Goal: Check status: Check status

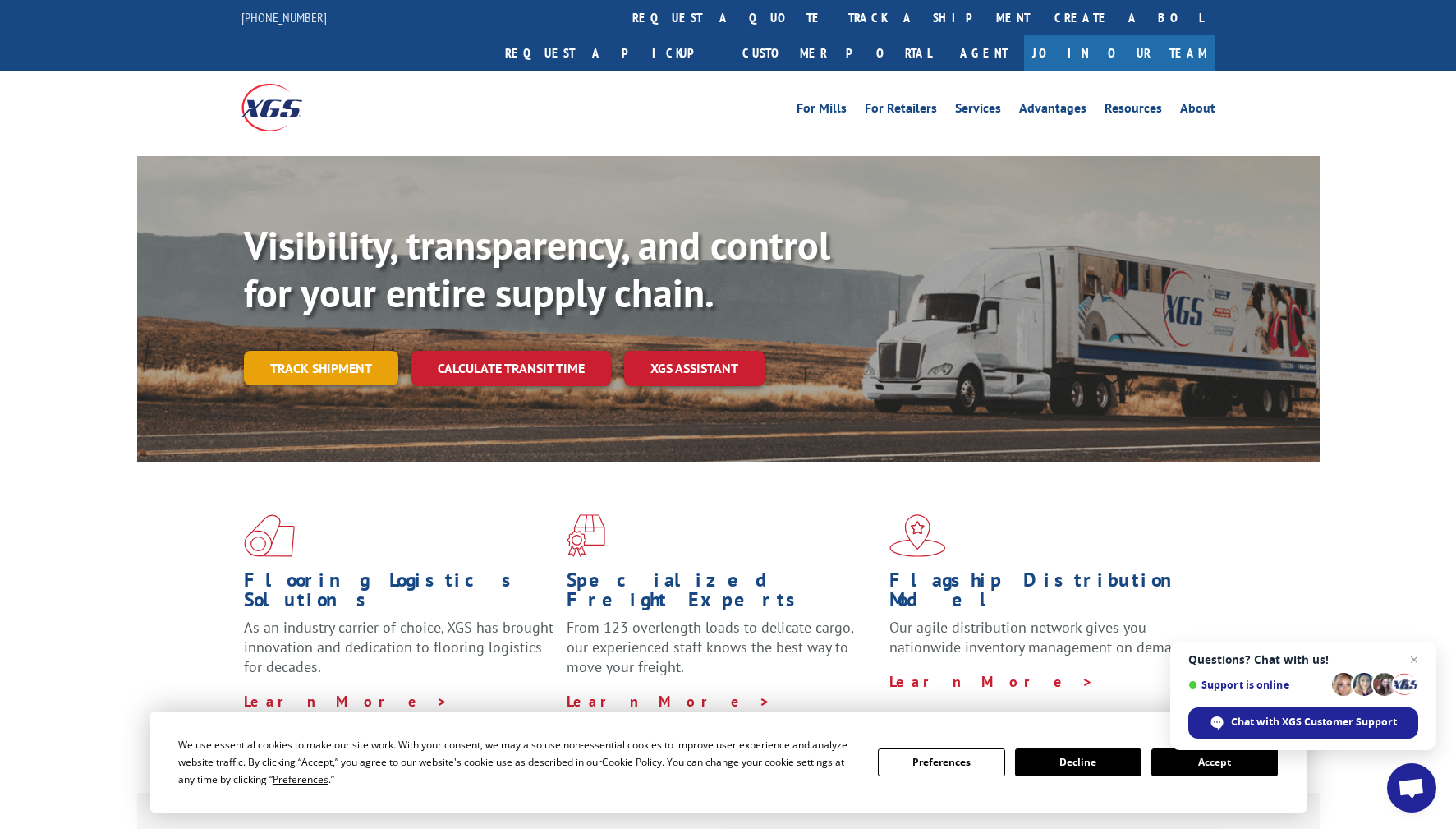
click at [344, 351] on link "Track shipment" at bounding box center [321, 368] width 154 height 35
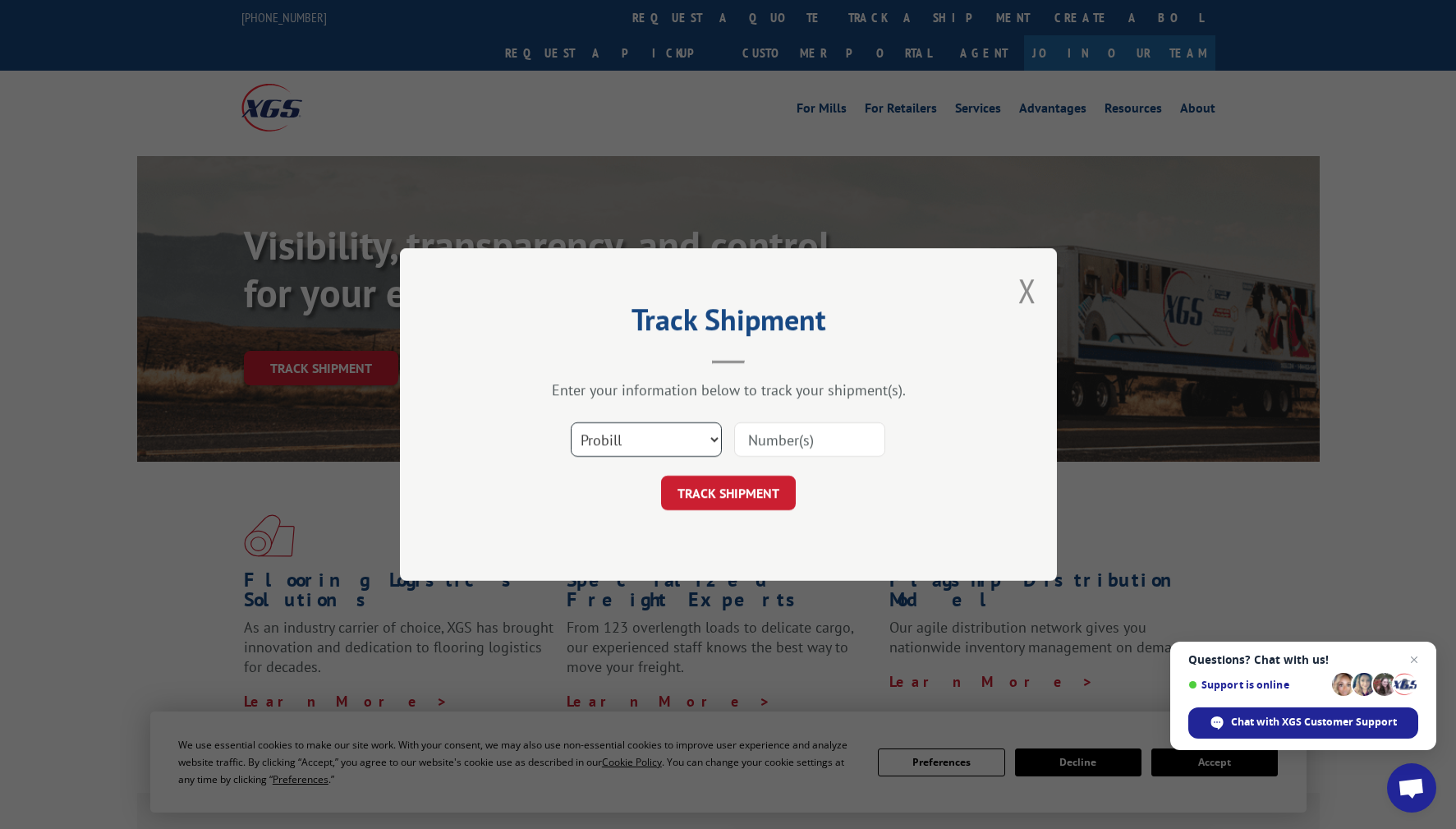
click at [657, 436] on select "Select category... Probill BOL PO" at bounding box center [646, 439] width 151 height 35
click at [825, 443] on input at bounding box center [809, 439] width 151 height 35
paste input "17593337"
type input "17593337"
click at [736, 500] on button "TRACK SHIPMENT" at bounding box center [728, 493] width 135 height 35
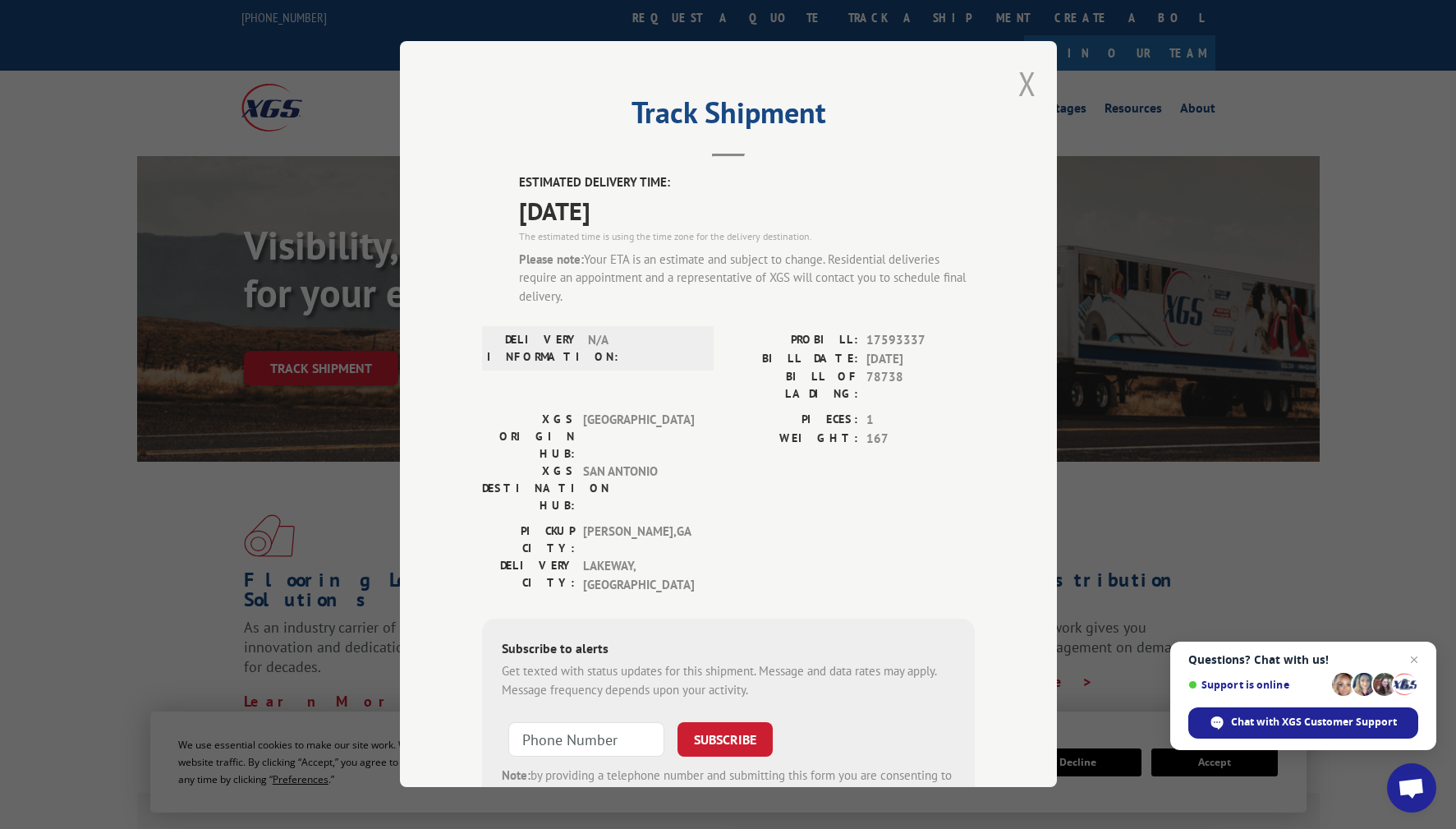
click at [1023, 84] on button "Close modal" at bounding box center [1027, 83] width 18 height 43
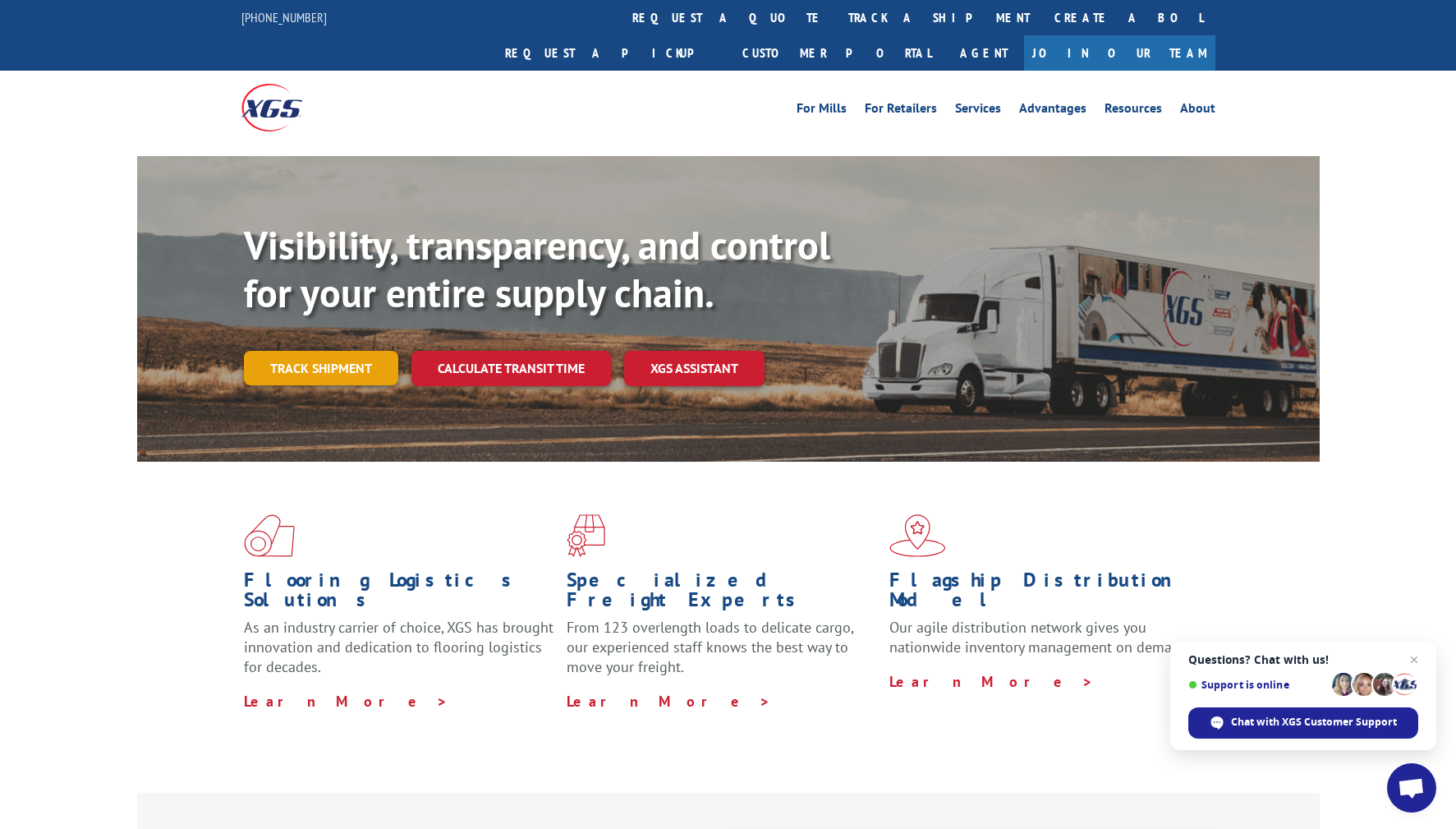
click at [346, 351] on link "Track shipment" at bounding box center [321, 368] width 154 height 35
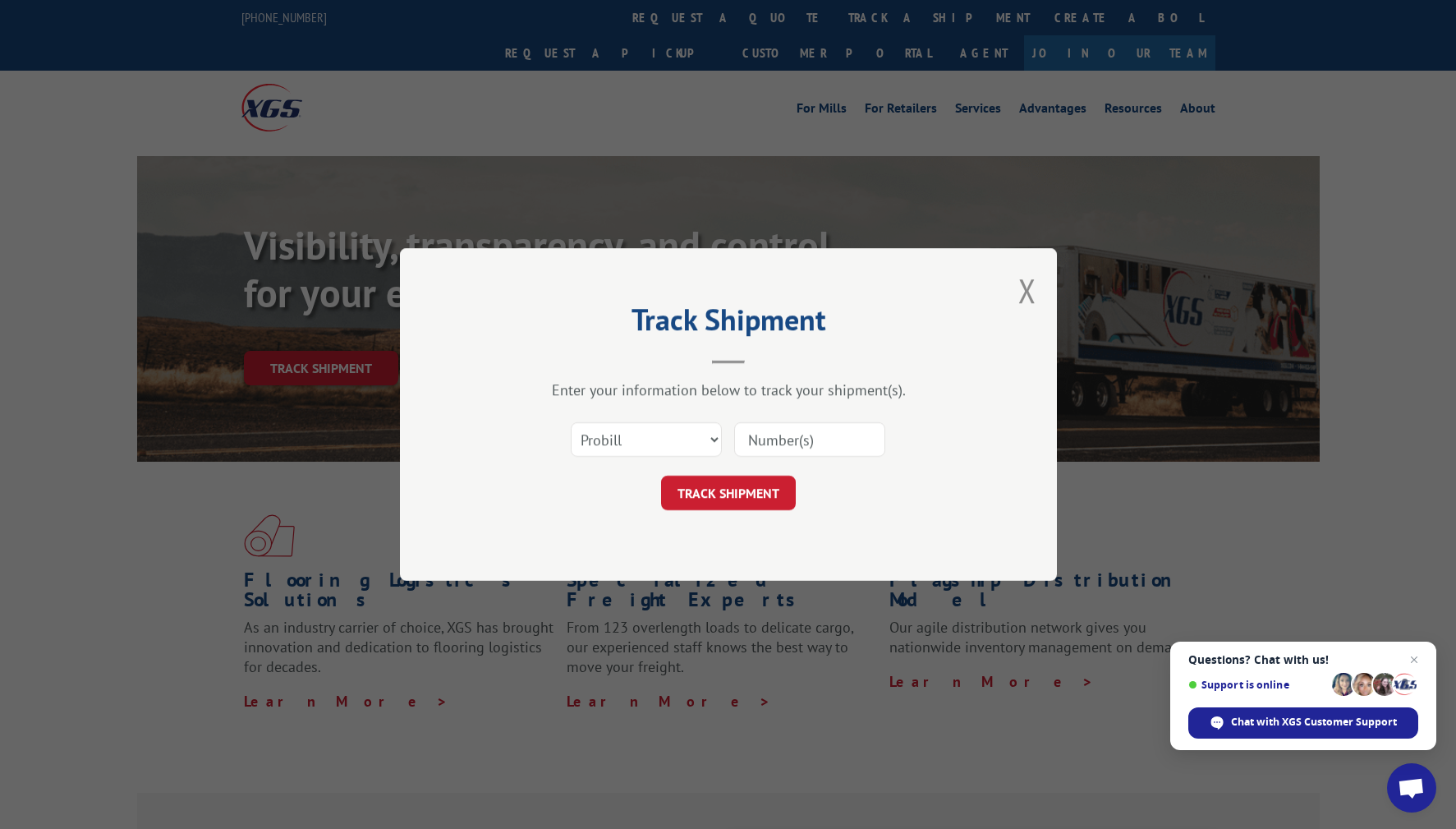
click at [801, 447] on input at bounding box center [809, 439] width 151 height 35
click at [819, 436] on input at bounding box center [809, 439] width 151 height 35
click at [817, 439] on input at bounding box center [809, 439] width 151 height 35
paste input "17593337"
type input "17593337"
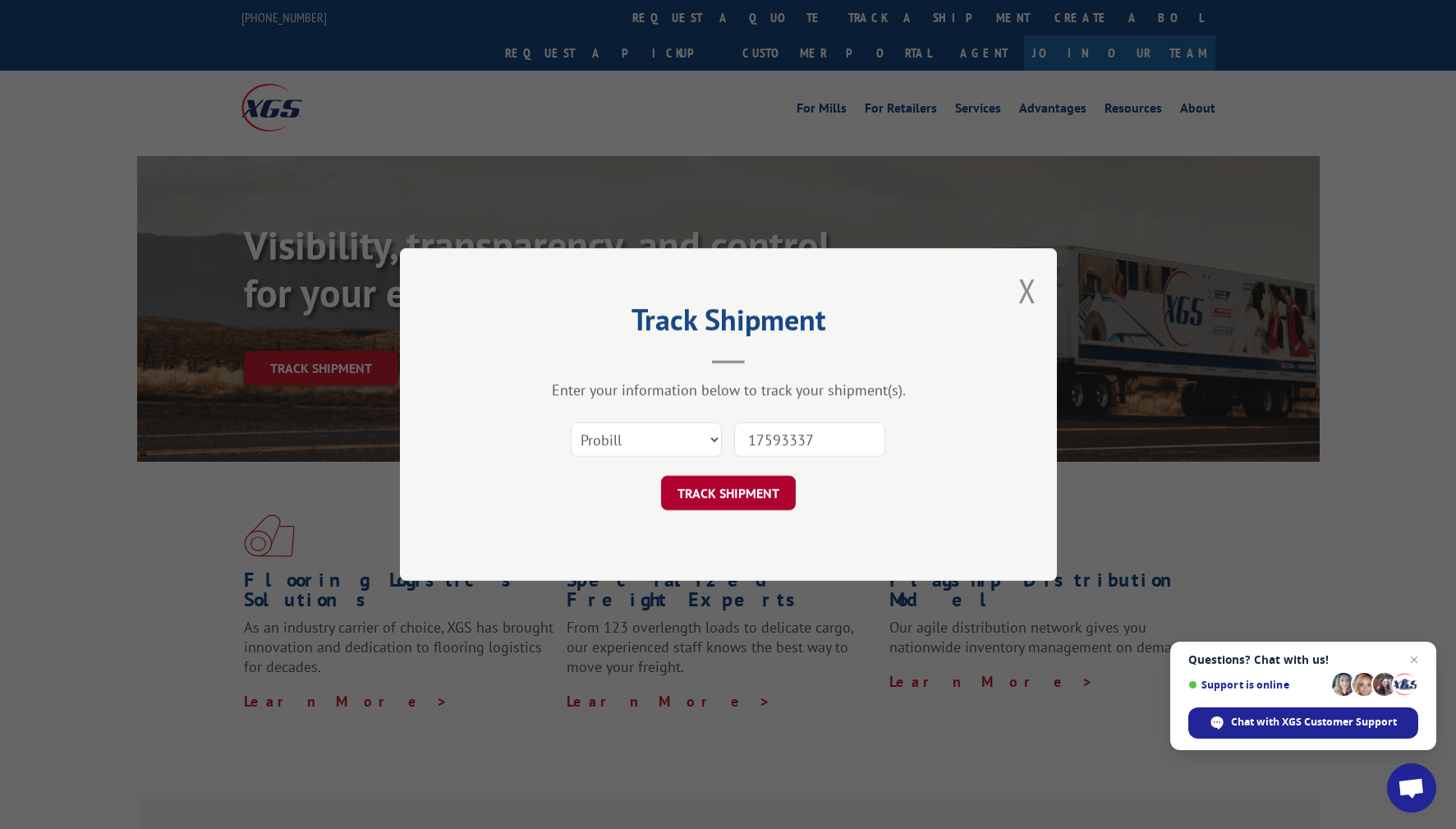
click at [747, 481] on button "TRACK SHIPMENT" at bounding box center [728, 493] width 135 height 35
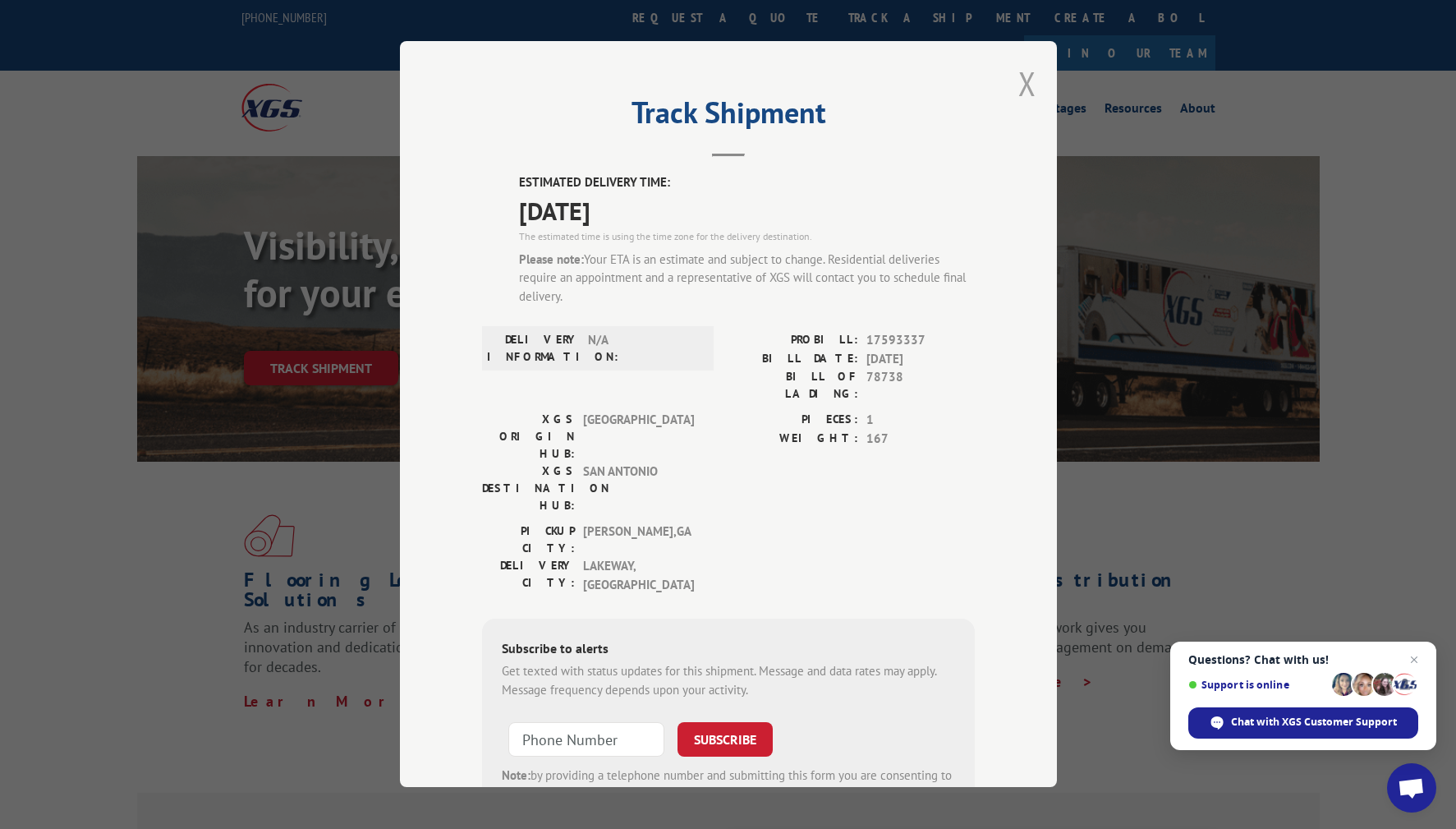
click at [1023, 89] on button "Close modal" at bounding box center [1027, 83] width 18 height 43
